Goal: Information Seeking & Learning: Learn about a topic

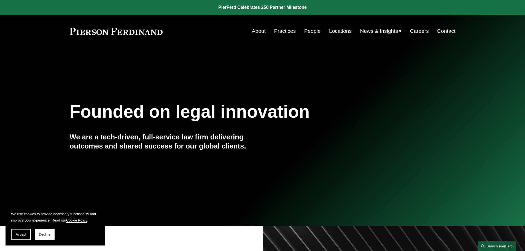
click at [314, 31] on link "People" at bounding box center [312, 31] width 17 height 10
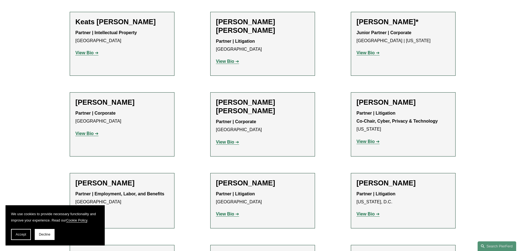
scroll to position [5315, 0]
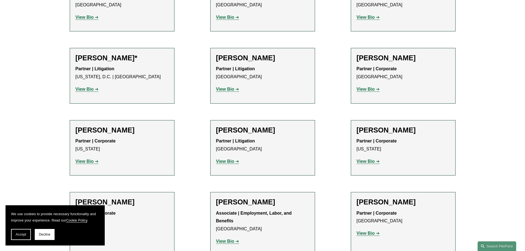
scroll to position [2509, 0]
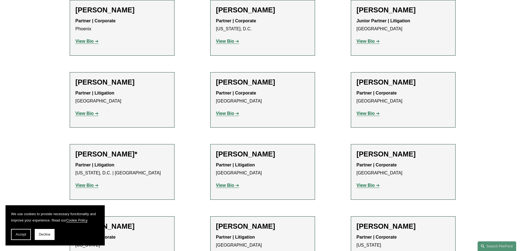
click at [365, 183] on strong "View Bio" at bounding box center [365, 185] width 18 height 5
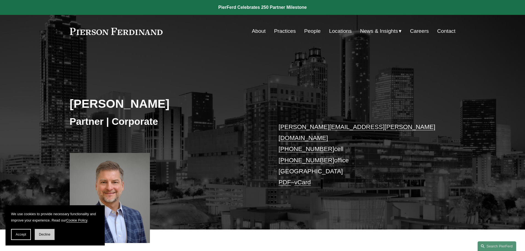
click at [46, 238] on button "Decline" at bounding box center [45, 234] width 20 height 11
